Goal: Information Seeking & Learning: Learn about a topic

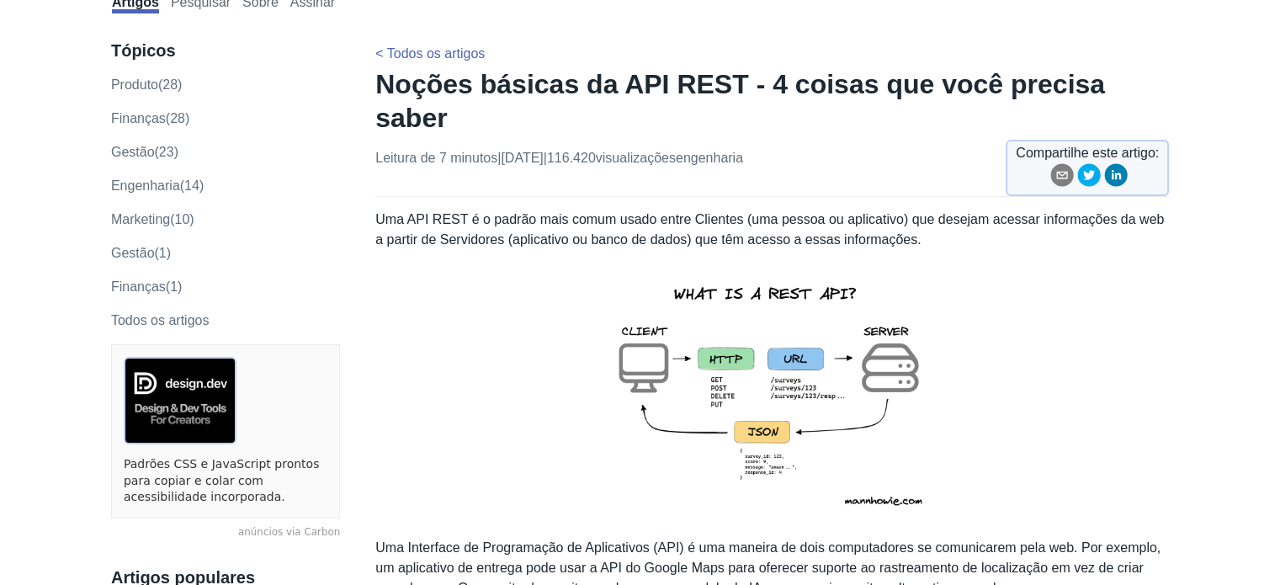
scroll to position [84, 0]
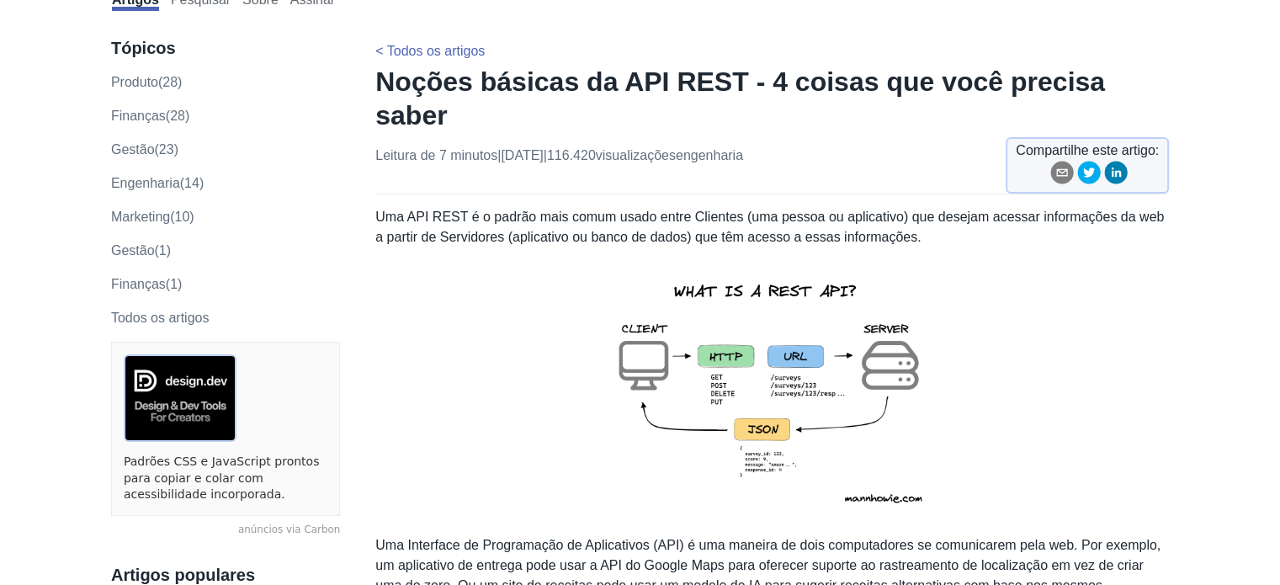
click at [391, 210] on font "Uma API REST é o padrão mais comum usado entre Clientes (uma pessoa ou aplicati…" at bounding box center [769, 227] width 789 height 35
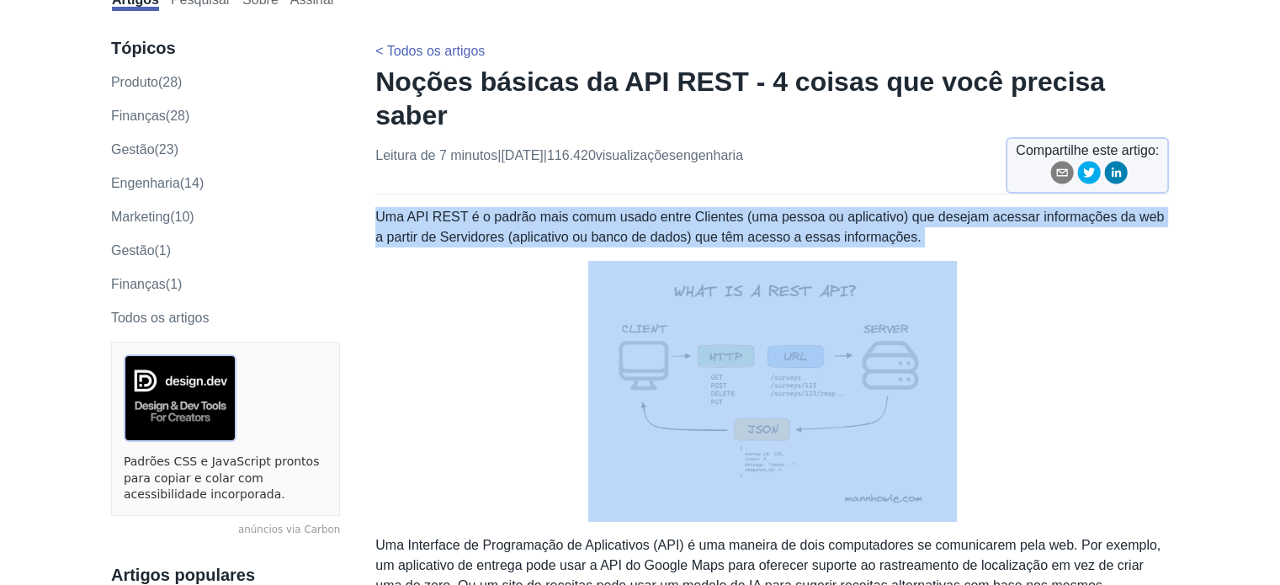
click at [391, 210] on font "Uma API REST é o padrão mais comum usado entre Clientes (uma pessoa ou aplicati…" at bounding box center [769, 227] width 789 height 35
click at [715, 210] on font "Uma API REST é o padrão mais comum usado entre Clientes (uma pessoa ou aplicati…" at bounding box center [769, 227] width 789 height 35
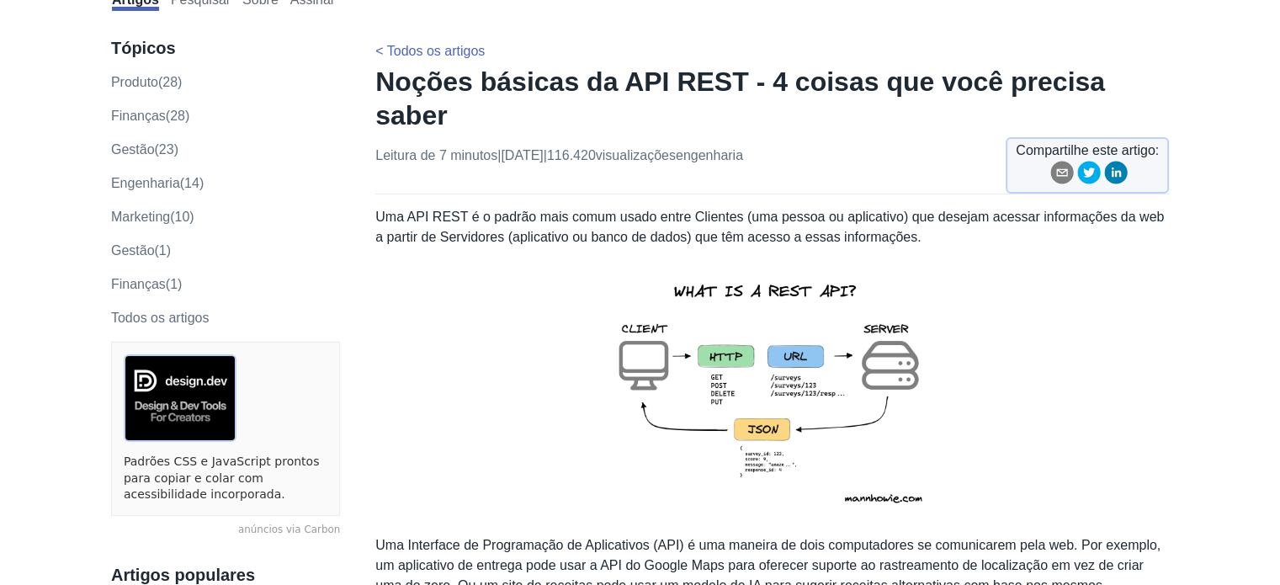
click at [505, 210] on font "Uma API REST é o padrão mais comum usado entre Clientes (uma pessoa ou aplicati…" at bounding box center [769, 227] width 789 height 35
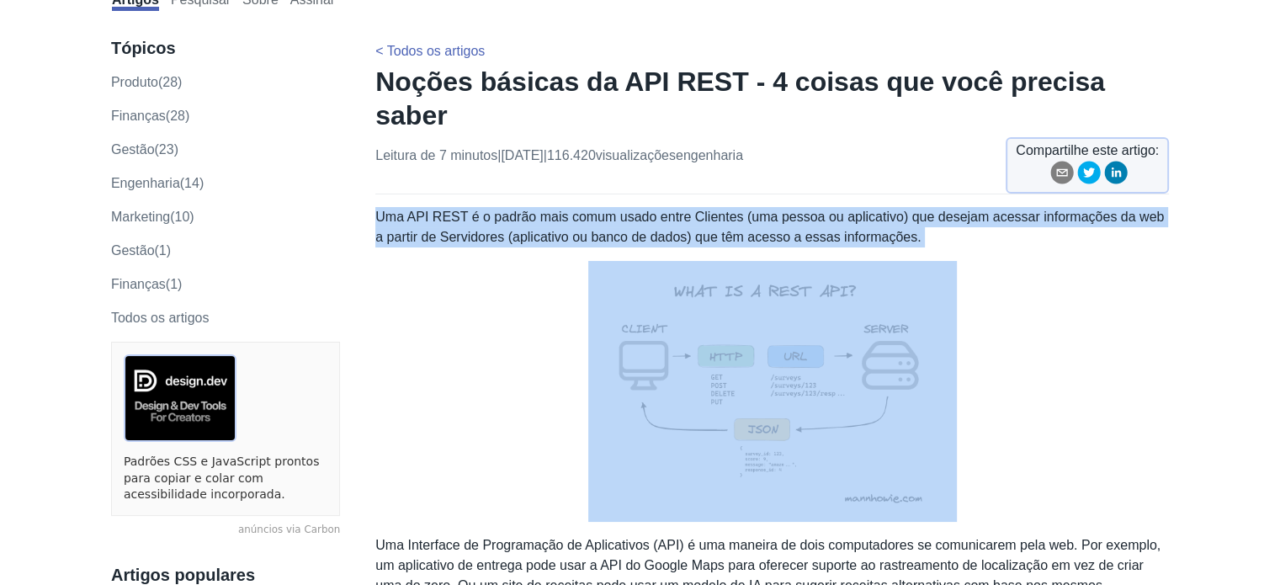
click at [505, 210] on font "Uma API REST é o padrão mais comum usado entre Clientes (uma pessoa ou aplicati…" at bounding box center [769, 227] width 789 height 35
click at [579, 210] on font "Uma API REST é o padrão mais comum usado entre Clientes (uma pessoa ou aplicati…" at bounding box center [769, 227] width 789 height 35
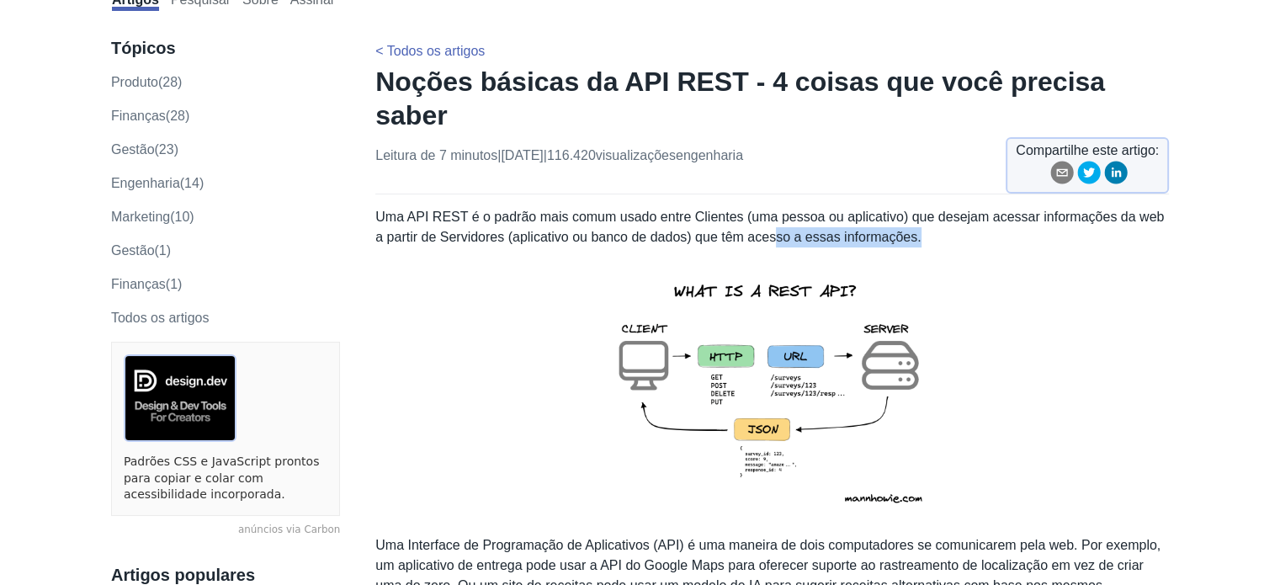
drag, startPoint x: 903, startPoint y: 201, endPoint x: 758, endPoint y: 201, distance: 145.6
click at [758, 207] on p "Uma API REST é o padrão mais comum usado entre Clientes (uma pessoa ou aplicati…" at bounding box center [772, 227] width 794 height 40
click at [758, 210] on font "Uma API REST é o padrão mais comum usado entre Clientes (uma pessoa ou aplicati…" at bounding box center [769, 227] width 789 height 35
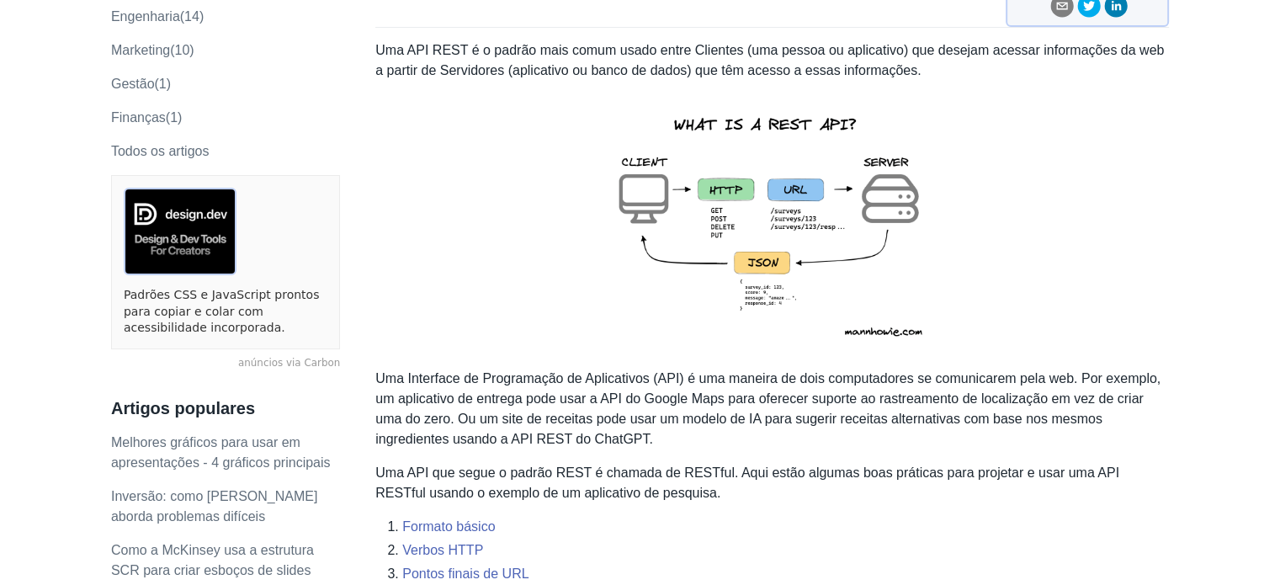
scroll to position [253, 0]
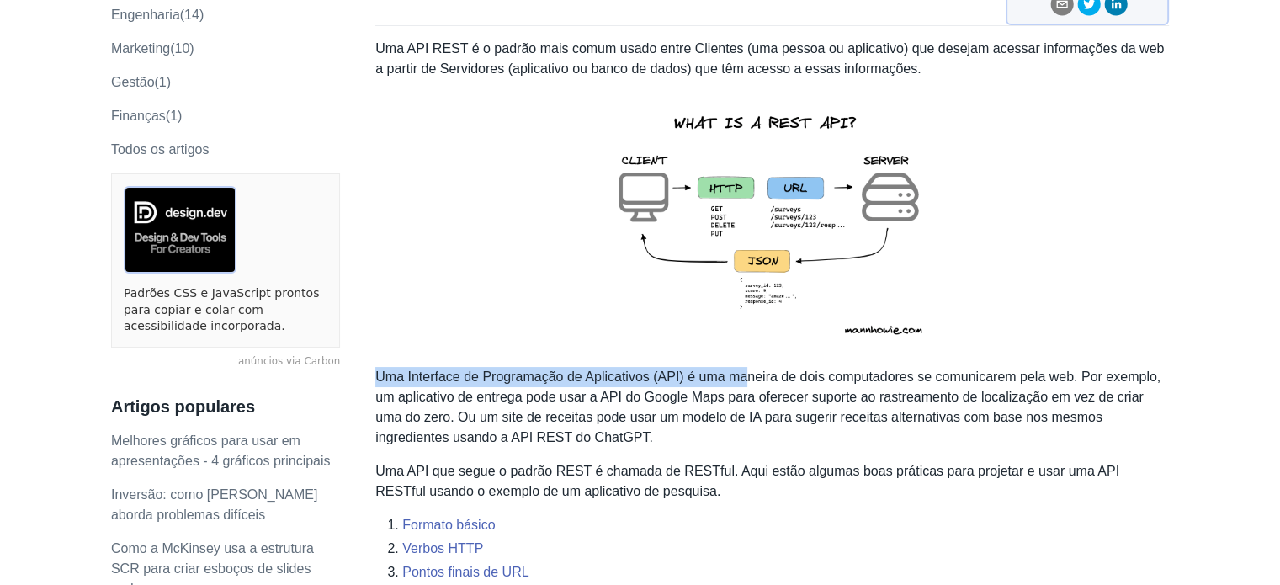
drag, startPoint x: 378, startPoint y: 339, endPoint x: 745, endPoint y: 339, distance: 367.0
click at [744, 370] on font "Uma Interface de Programação de Aplicativos (API) é uma maneira de dois computa…" at bounding box center [767, 407] width 785 height 75
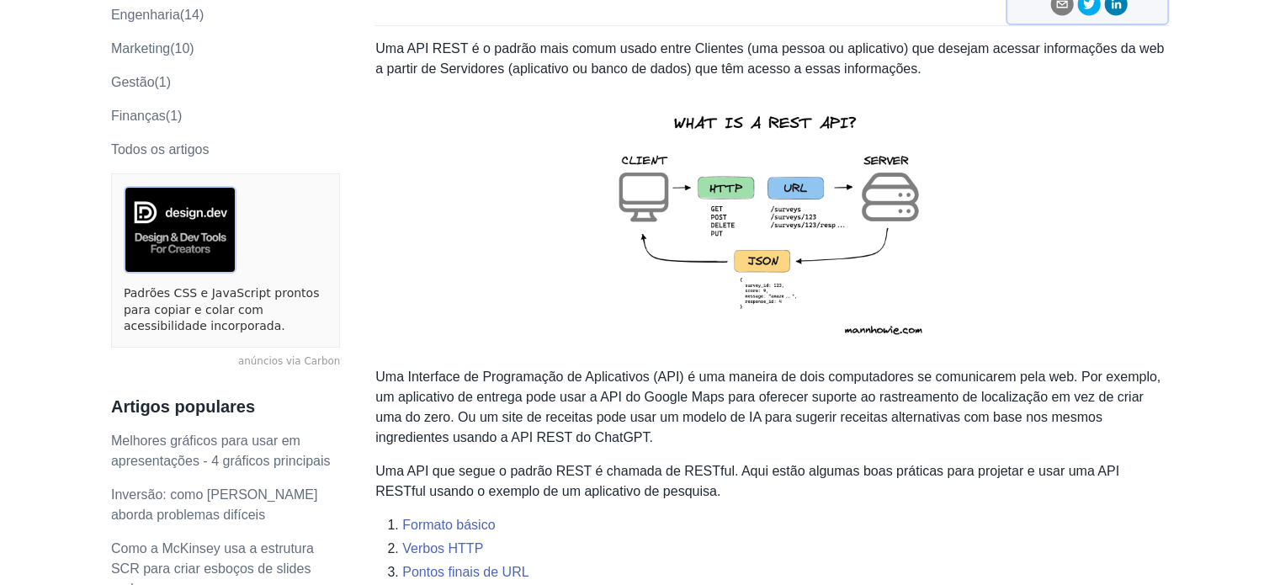
click at [748, 370] on font "Uma Interface de Programação de Aplicativos (API) é uma maneira de dois computa…" at bounding box center [767, 407] width 785 height 75
drag, startPoint x: 680, startPoint y: 343, endPoint x: 770, endPoint y: 340, distance: 90.1
click at [764, 370] on font "Uma Interface de Programação de Aplicativos (API) é uma maneira de dois computa…" at bounding box center [767, 407] width 785 height 75
click at [771, 370] on font "Uma Interface de Programação de Aplicativos (API) é uma maneira de dois computa…" at bounding box center [767, 407] width 785 height 75
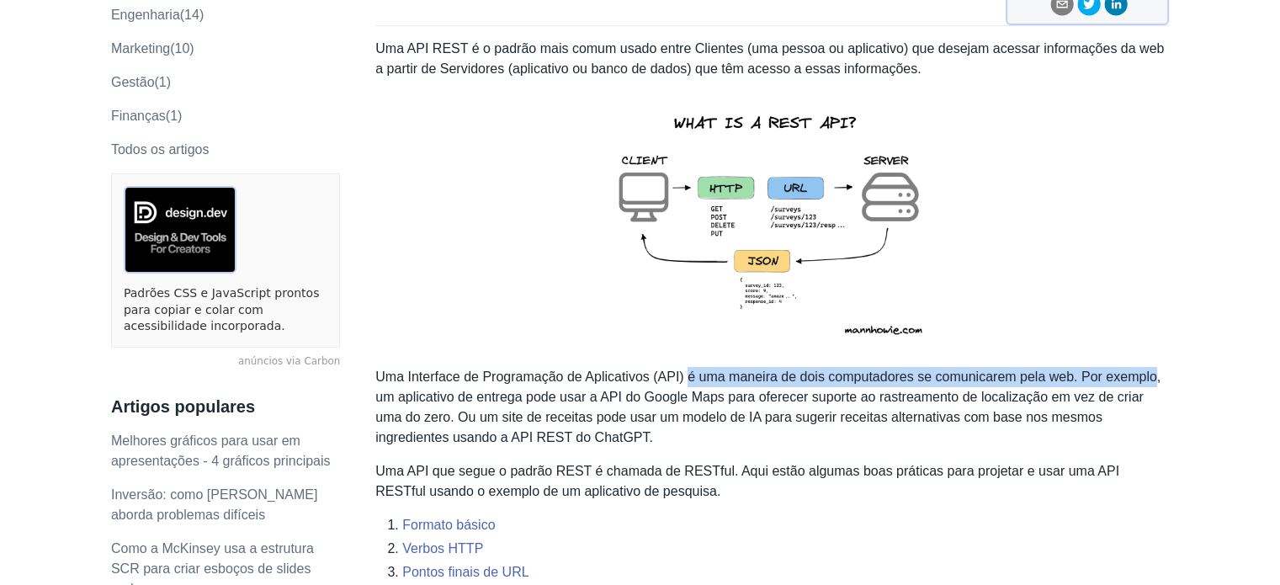
drag, startPoint x: 707, startPoint y: 345, endPoint x: 1143, endPoint y: 339, distance: 436.1
click at [1143, 370] on font "Uma Interface de Programação de Aplicativos (API) é uma maneira de dois computa…" at bounding box center [767, 407] width 785 height 75
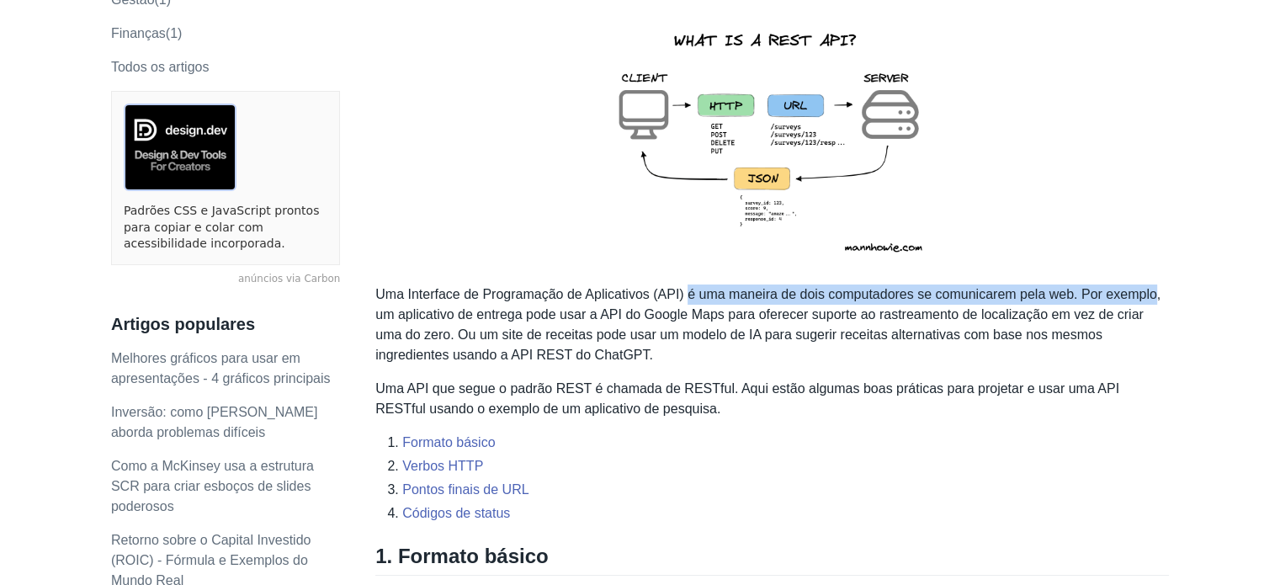
scroll to position [337, 0]
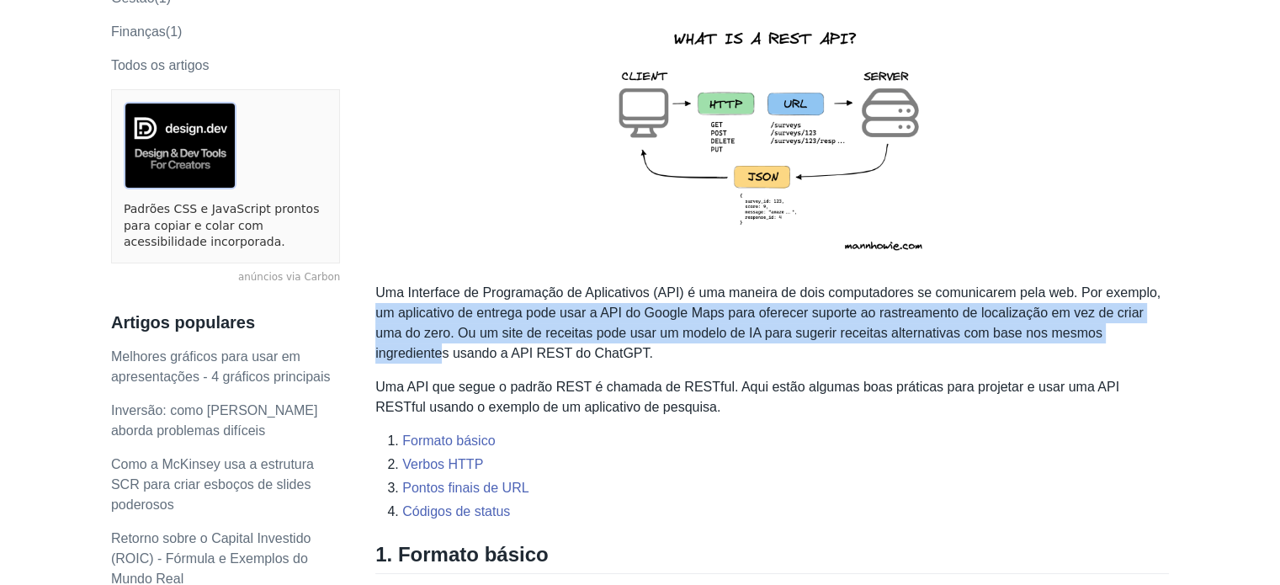
drag, startPoint x: 379, startPoint y: 275, endPoint x: 1132, endPoint y: 306, distance: 754.0
click at [1132, 306] on p "Uma Interface de Programação de Aplicativos (API) é uma maneira de dois computa…" at bounding box center [772, 323] width 794 height 81
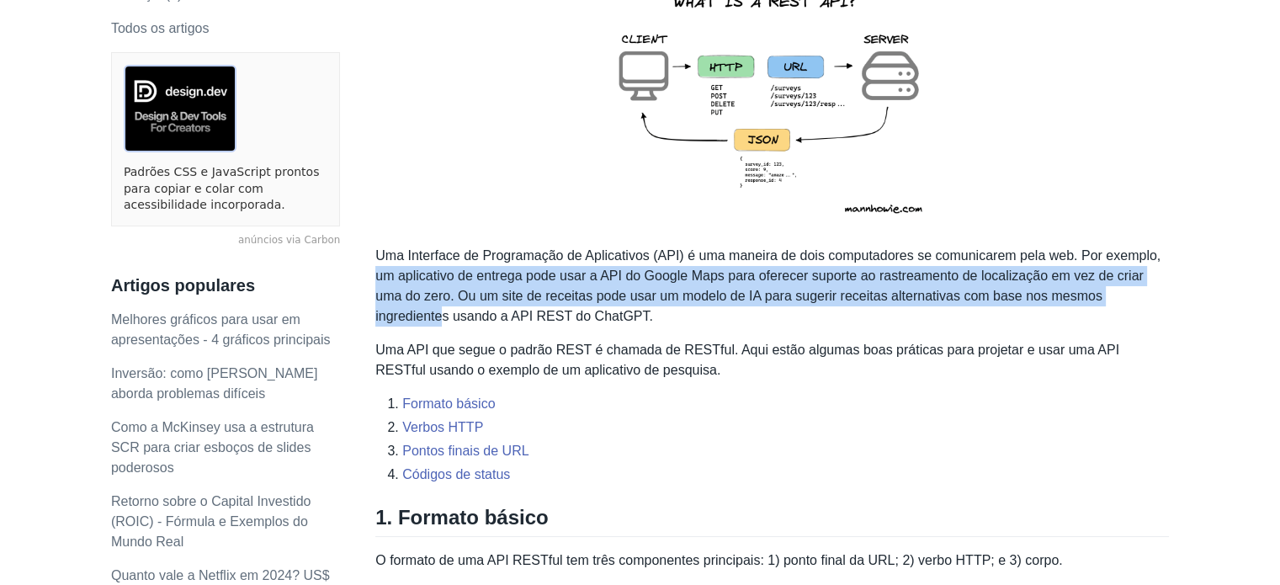
scroll to position [421, 0]
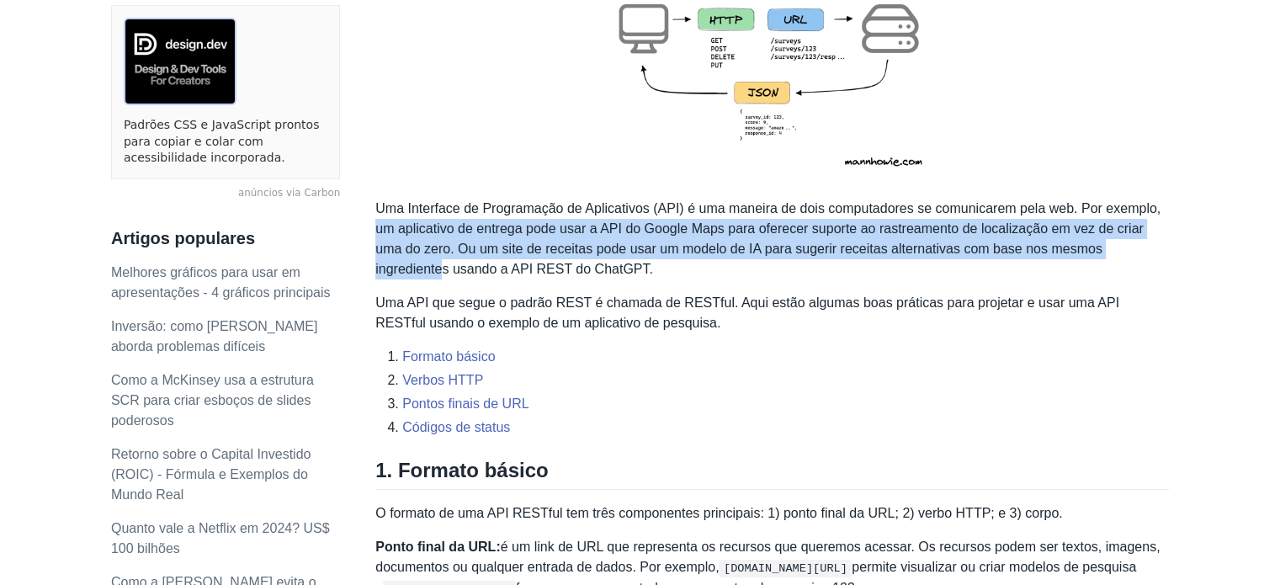
click at [431, 220] on font "Uma Interface de Programação de Aplicativos (API) é uma maneira de dois computa…" at bounding box center [767, 238] width 785 height 75
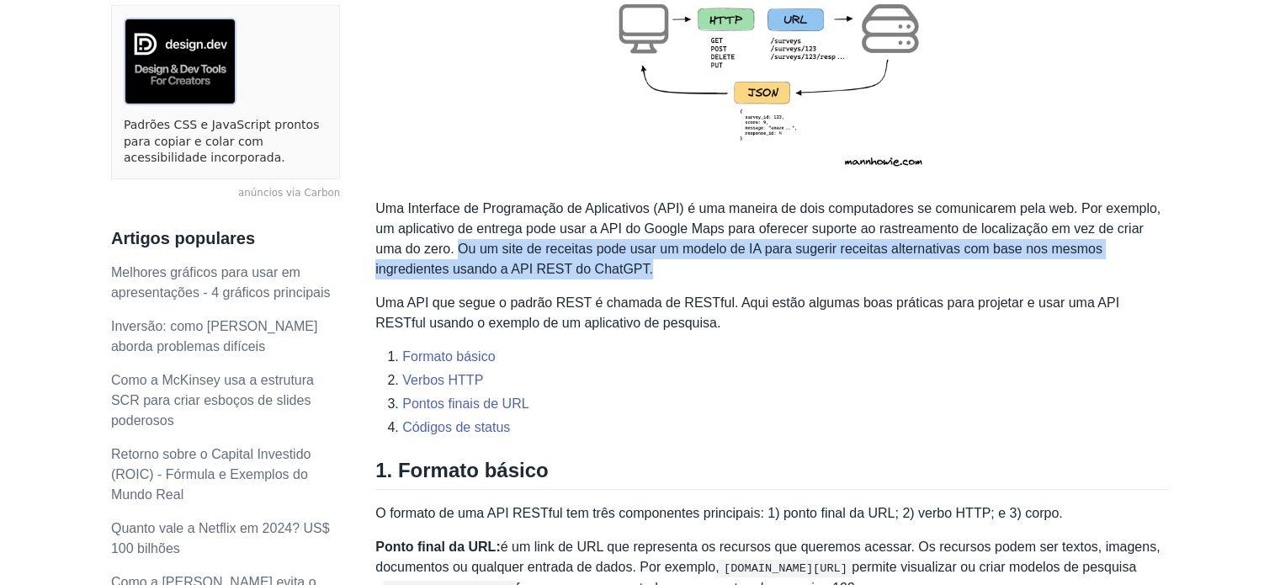
drag, startPoint x: 427, startPoint y: 211, endPoint x: 601, endPoint y: 233, distance: 175.6
click at [595, 233] on p "Uma Interface de Programação de Aplicativos (API) é uma maneira de dois computa…" at bounding box center [772, 239] width 794 height 81
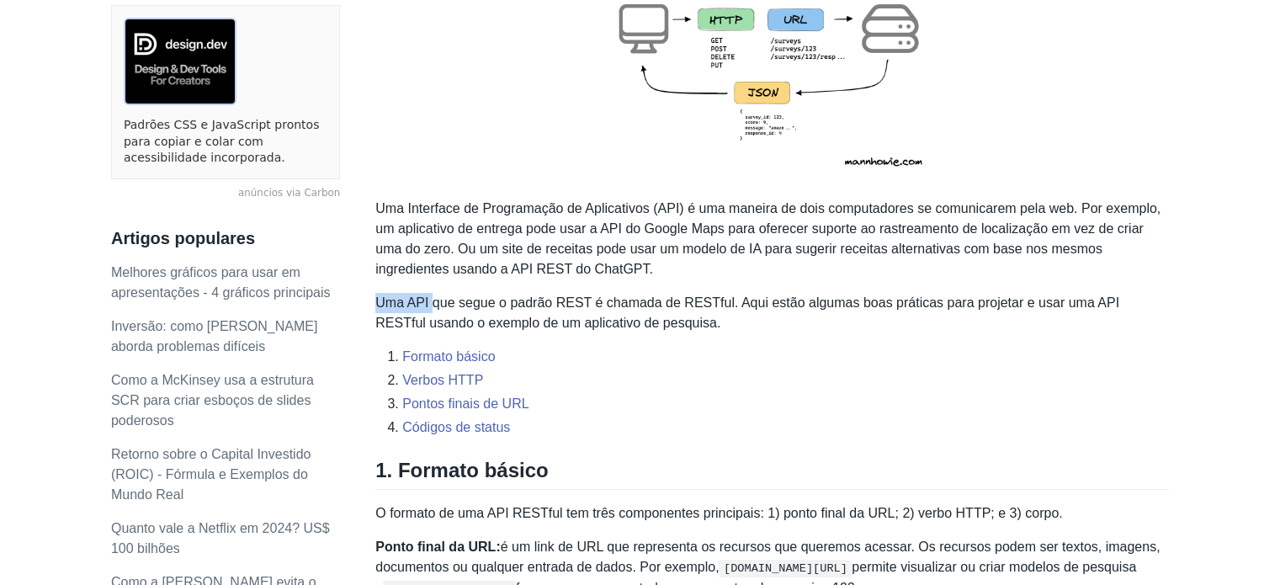
drag, startPoint x: 377, startPoint y: 269, endPoint x: 438, endPoint y: 269, distance: 60.6
click at [436, 295] on font "Uma API que segue o padrão REST é chamada de RESTful. Aqui estão algumas boas p…" at bounding box center [747, 312] width 744 height 35
click at [438, 295] on font "Uma API que segue o padrão REST é chamada de RESTful. Aqui estão algumas boas p…" at bounding box center [747, 312] width 744 height 35
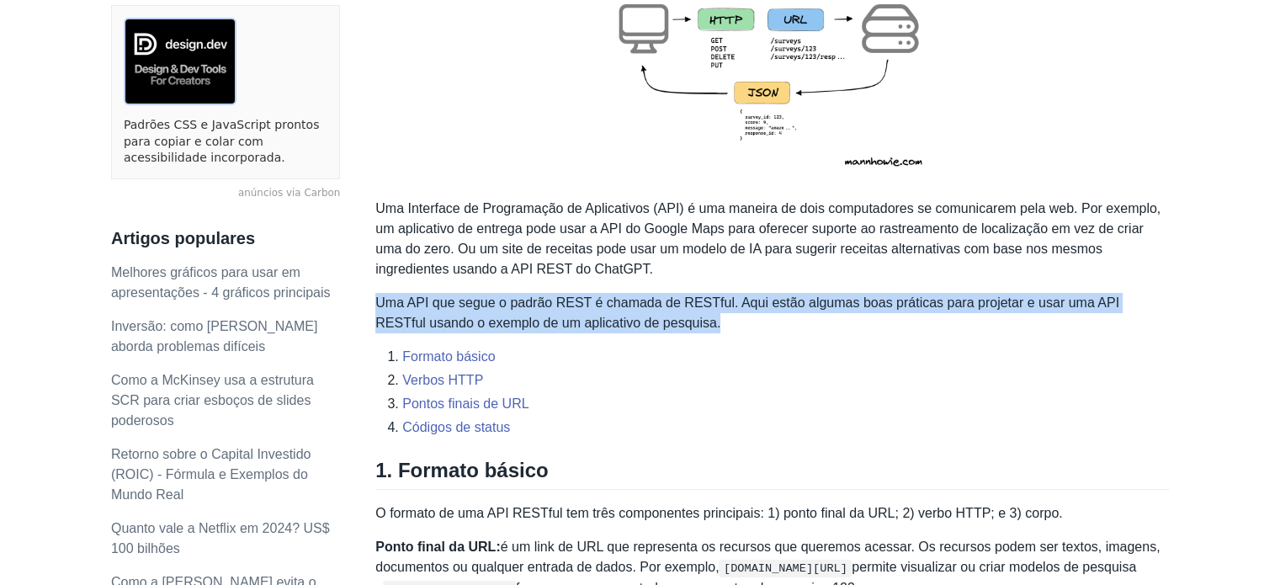
click at [438, 295] on font "Uma API que segue o padrão REST é chamada de RESTful. Aqui estão algumas boas p…" at bounding box center [747, 312] width 744 height 35
click at [556, 295] on font "Uma API que segue o padrão REST é chamada de RESTful. Aqui estão algumas boas p…" at bounding box center [747, 312] width 744 height 35
drag, startPoint x: 697, startPoint y: 289, endPoint x: 635, endPoint y: 272, distance: 64.5
click at [635, 293] on p "Uma API que segue o padrão REST é chamada de RESTful. Aqui estão algumas boas p…" at bounding box center [772, 313] width 794 height 40
click at [635, 295] on font "Uma API que segue o padrão REST é chamada de RESTful. Aqui estão algumas boas p…" at bounding box center [747, 312] width 744 height 35
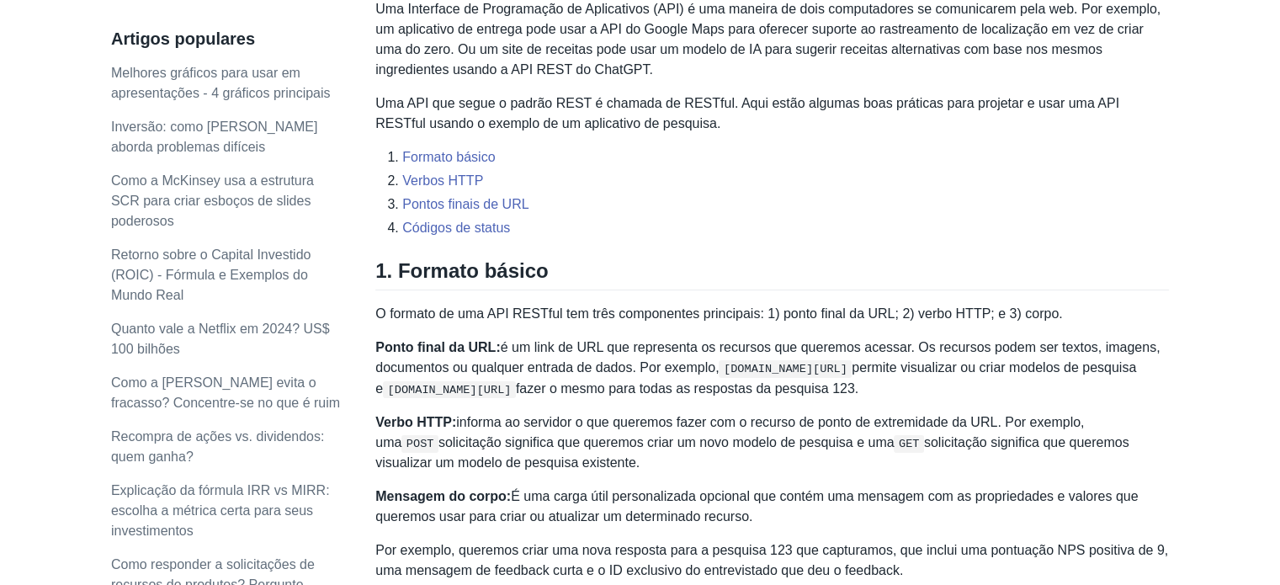
scroll to position [673, 0]
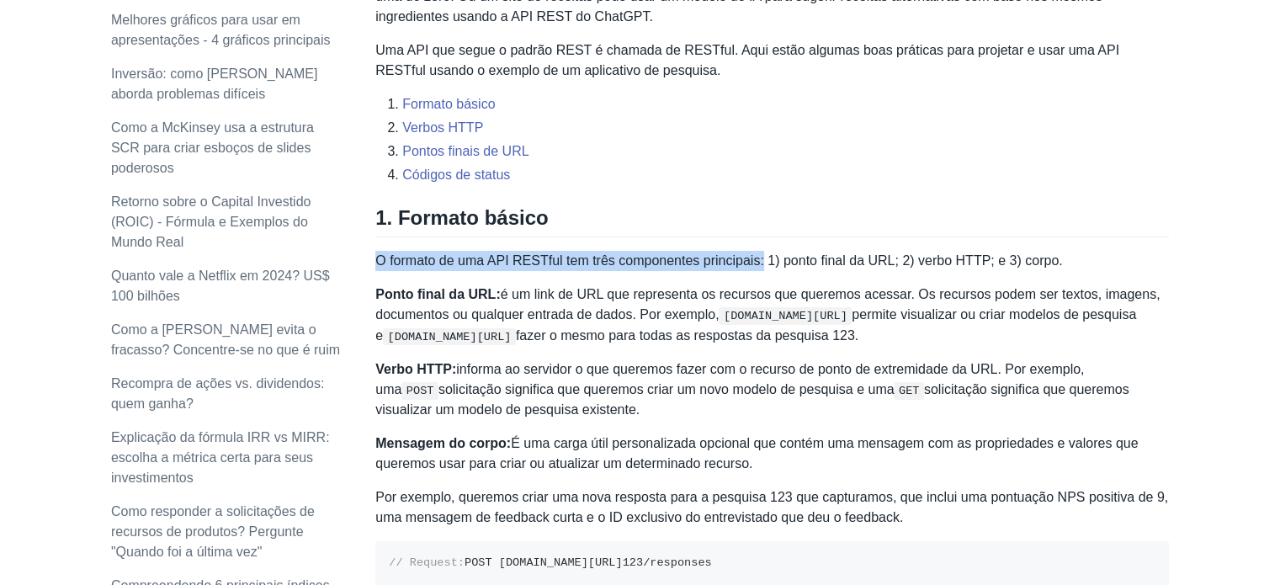
drag, startPoint x: 376, startPoint y: 221, endPoint x: 758, endPoint y: 225, distance: 381.3
click at [758, 253] on font "O formato de uma API RESTful tem três componentes principais: 1) ponto final da…" at bounding box center [718, 260] width 687 height 14
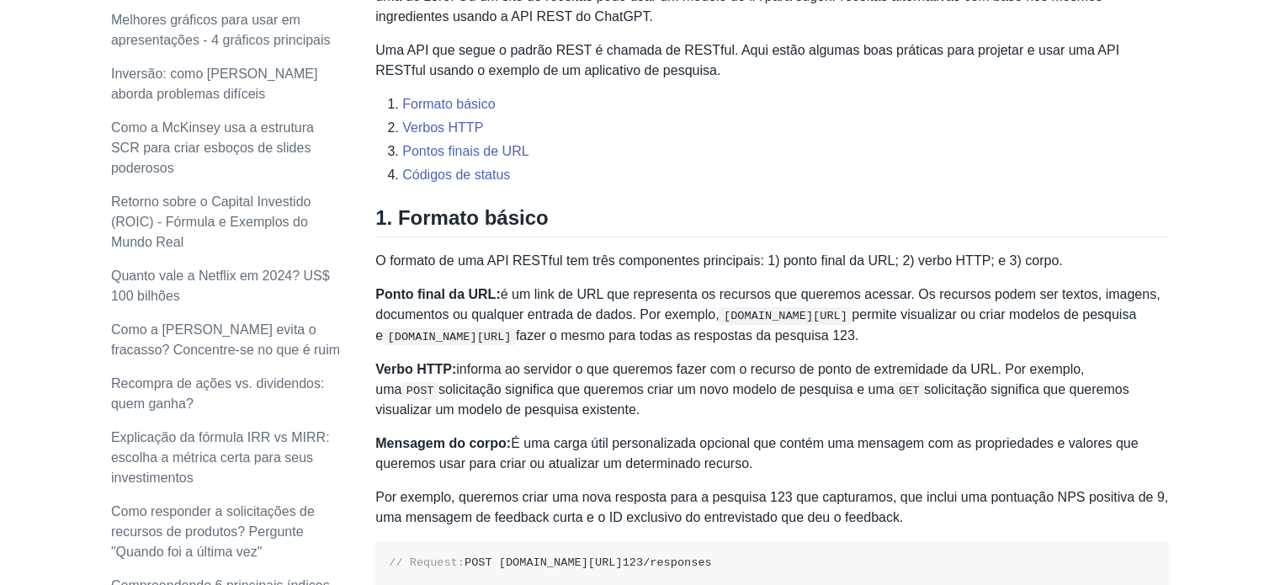
click at [762, 253] on font "O formato de uma API RESTful tem três componentes principais: 1) ponto final da…" at bounding box center [718, 260] width 687 height 14
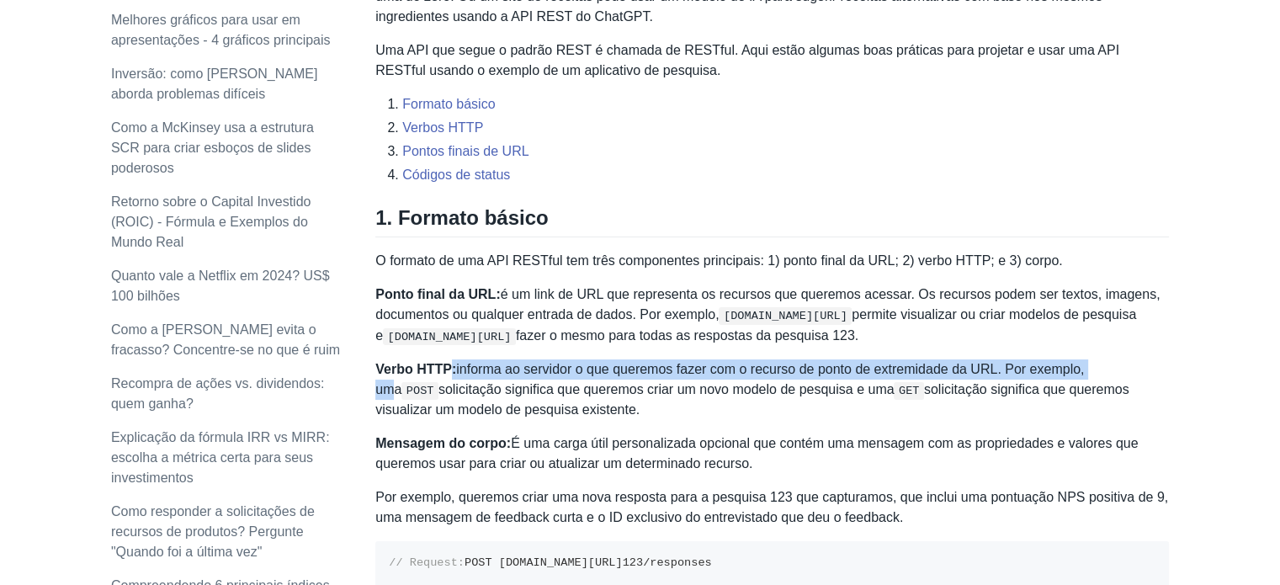
drag, startPoint x: 444, startPoint y: 333, endPoint x: 1084, endPoint y: 327, distance: 639.8
click at [1083, 359] on p "Verbo HTTP: informa ao servidor o que queremos fazer com o recurso de ponto de …" at bounding box center [772, 389] width 794 height 61
click at [1084, 362] on font "informa ao servidor o que queremos fazer com o recurso de ponto de extremidade …" at bounding box center [729, 379] width 709 height 35
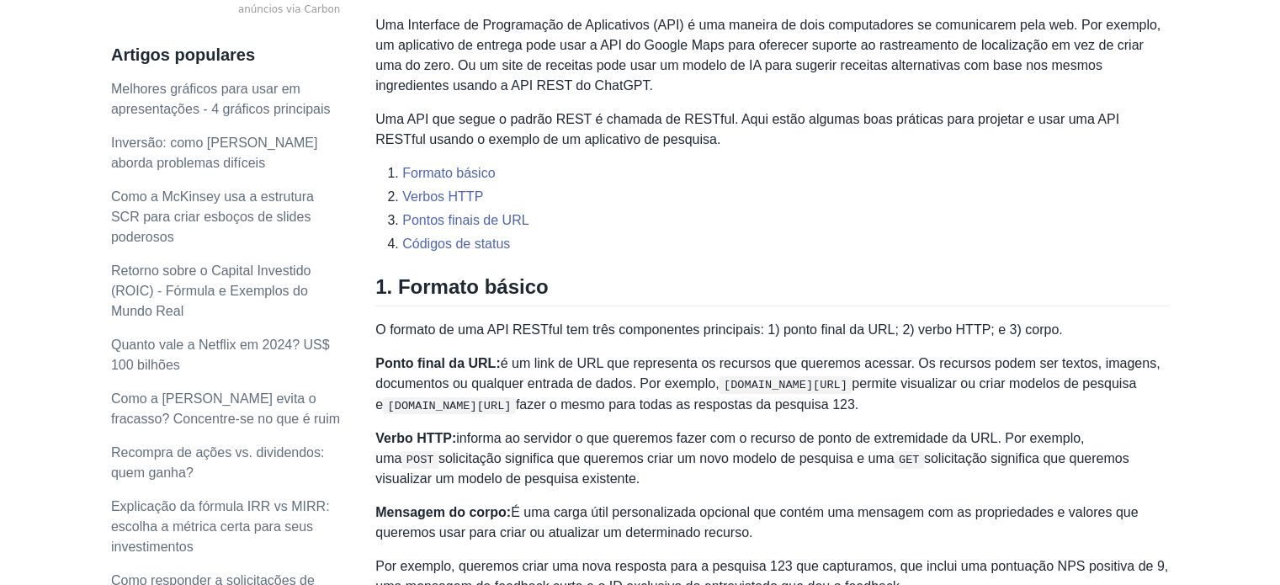
scroll to position [589, 0]
